Goal: Find contact information: Find contact information

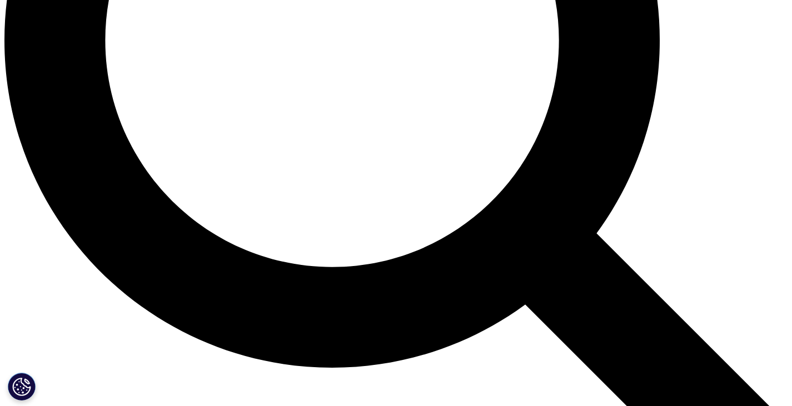
scroll to position [1090, 0]
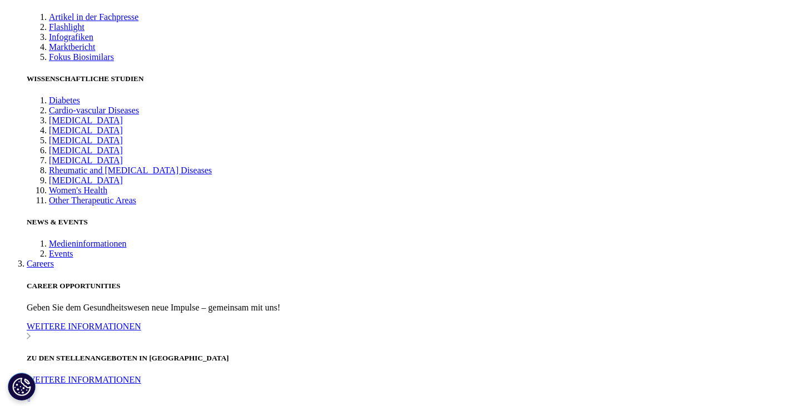
scroll to position [463, 0]
